Goal: Task Accomplishment & Management: Complete application form

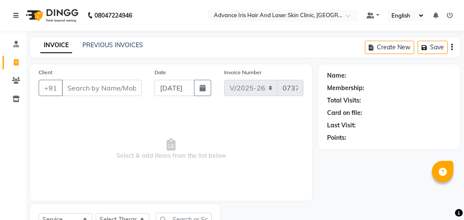
select select "5825"
select select "service"
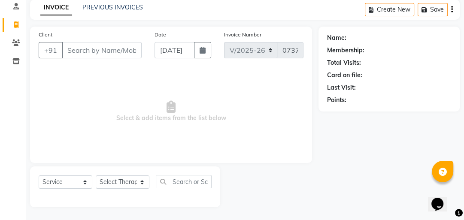
click at [203, 144] on span "Select & add items from the list below" at bounding box center [171, 112] width 265 height 86
click at [113, 48] on input "Client" at bounding box center [102, 50] width 80 height 16
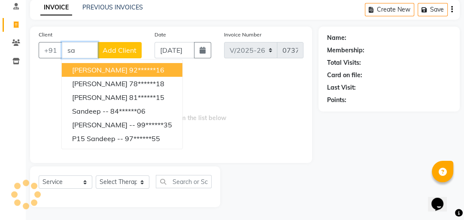
type input "s"
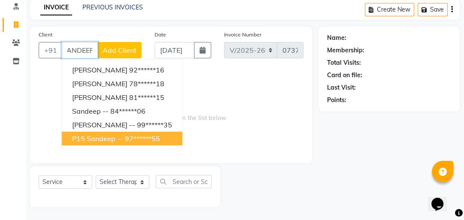
click at [131, 140] on ngb-highlight "97******55" at bounding box center [142, 138] width 35 height 9
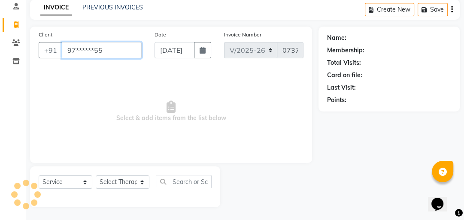
scroll to position [0, 0]
type input "97******55"
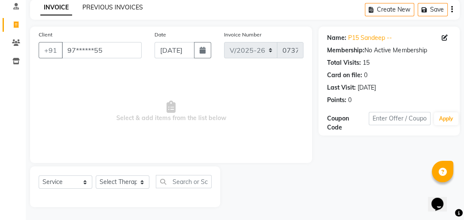
click at [105, 6] on link "PREVIOUS INVOICES" at bounding box center [112, 7] width 61 height 8
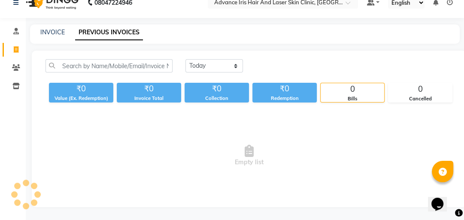
scroll to position [38, 0]
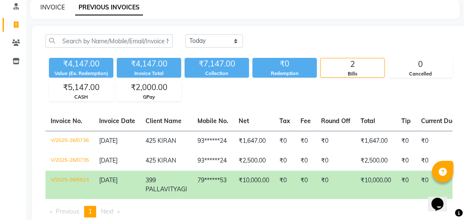
click at [60, 4] on link "INVOICE" at bounding box center [52, 7] width 24 height 8
select select "service"
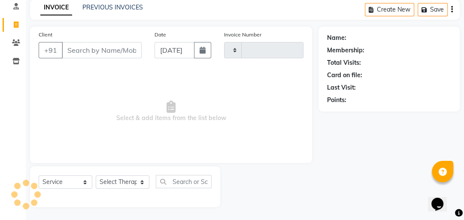
type input "0737"
select select "5825"
click at [88, 48] on input "Client" at bounding box center [102, 50] width 80 height 16
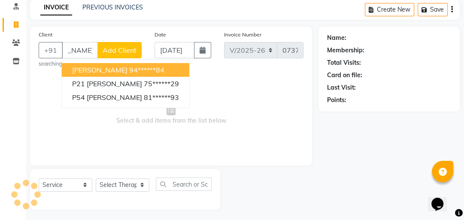
scroll to position [0, 33]
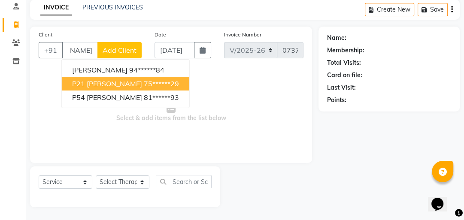
click at [155, 84] on ngb-highlight "75******29" at bounding box center [161, 83] width 35 height 9
type input "75******29"
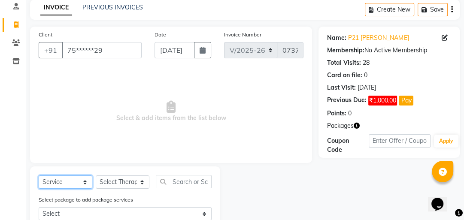
click at [85, 182] on select "Select Service Product Membership Package Voucher Prepaid Gift Card" at bounding box center [66, 182] width 54 height 13
click at [39, 176] on select "Select Service Product Membership Package Voucher Prepaid Gift Card" at bounding box center [66, 182] width 54 height 13
click at [147, 182] on select "Select Therapist Advance Iris Reception [PERSON_NAME] [PERSON_NAME](Cosmetologi…" at bounding box center [123, 182] width 54 height 13
select select "40886"
click at [96, 176] on select "Select Therapist Advance Iris Reception [PERSON_NAME] [PERSON_NAME](Cosmetologi…" at bounding box center [123, 182] width 54 height 13
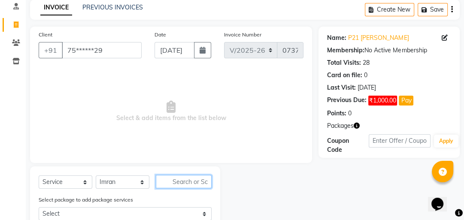
click at [175, 180] on input "text" at bounding box center [184, 181] width 56 height 13
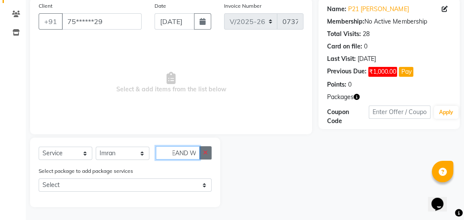
type input "HEAND W"
click at [203, 156] on button "button" at bounding box center [205, 152] width 12 height 13
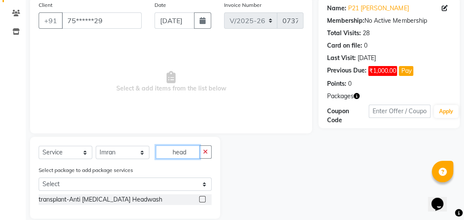
scroll to position [80, 0]
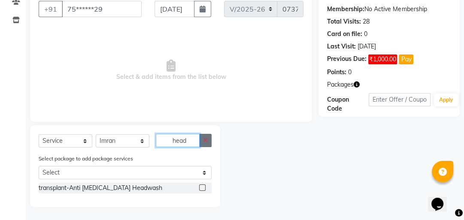
type input "head"
click at [207, 139] on icon "button" at bounding box center [205, 140] width 5 height 6
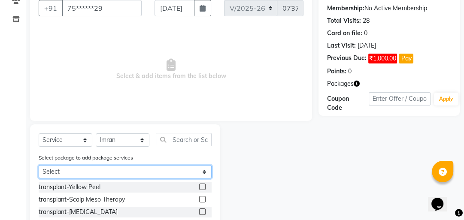
click at [202, 173] on select "Select 12 service package 12 service package" at bounding box center [125, 171] width 173 height 13
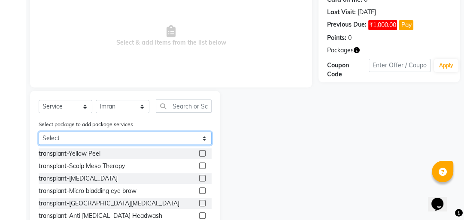
scroll to position [149, 0]
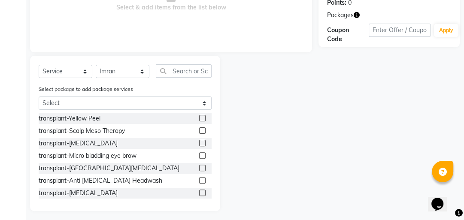
click at [112, 90] on label "Select package to add package services" at bounding box center [86, 89] width 94 height 8
